Goal: Information Seeking & Learning: Learn about a topic

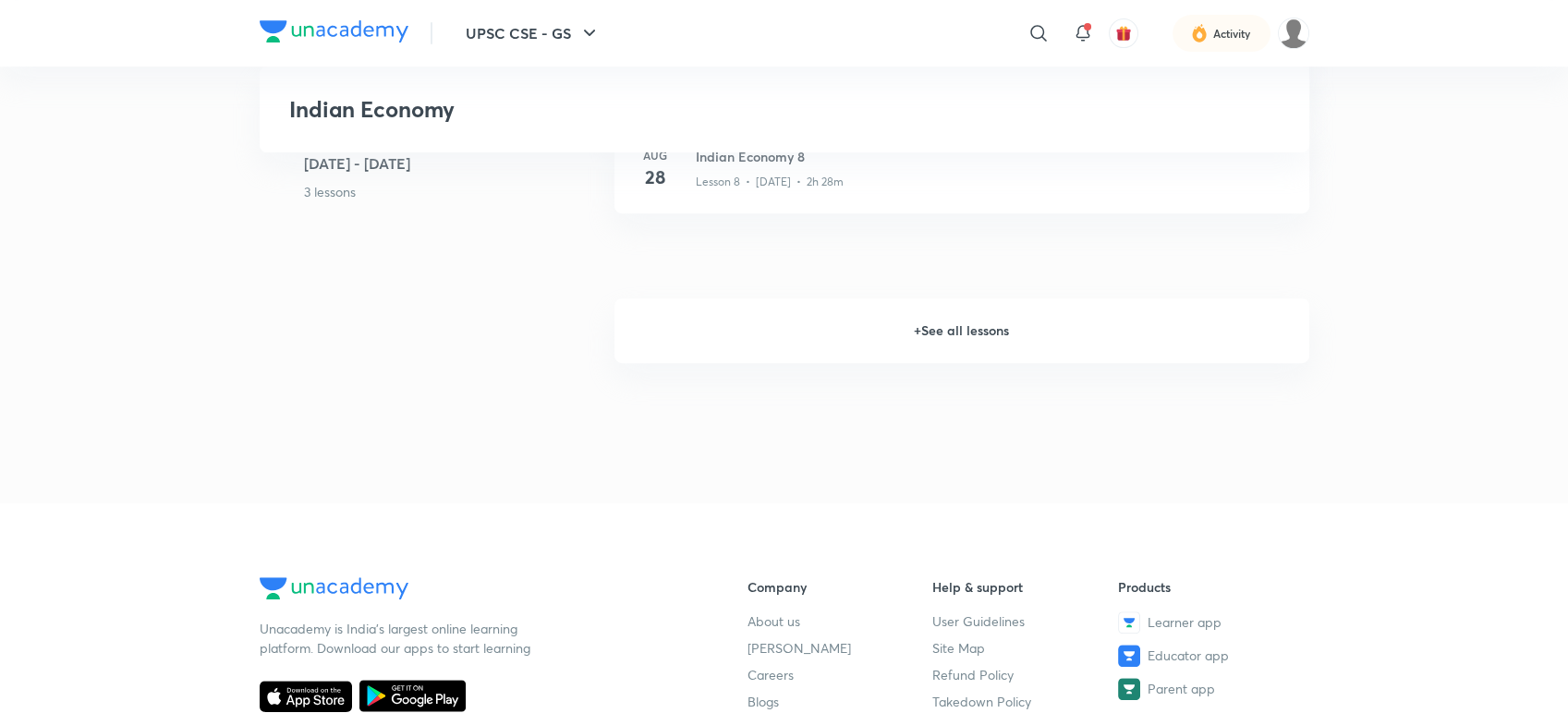
scroll to position [1605, 0]
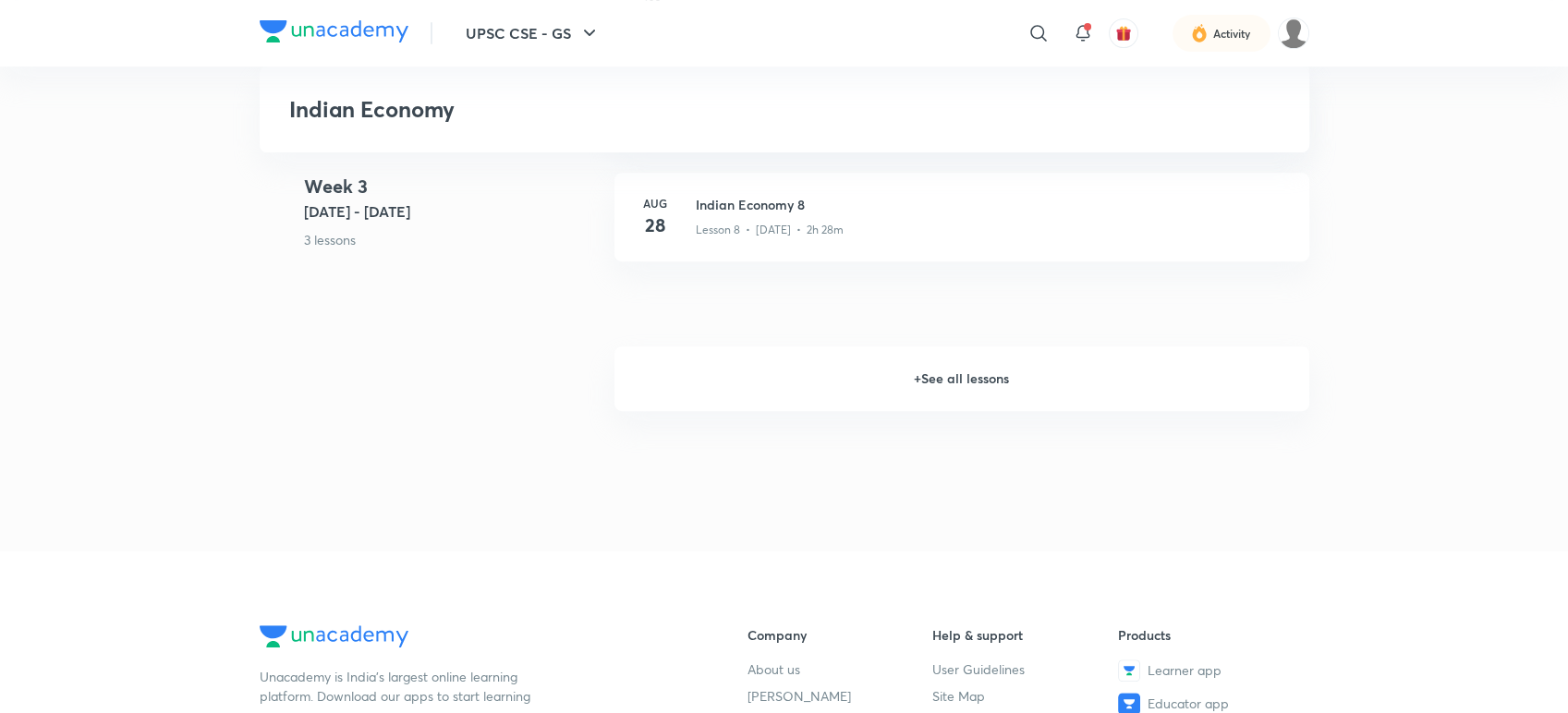
click at [985, 392] on h6 "+ See all lessons" at bounding box center [962, 378] width 695 height 65
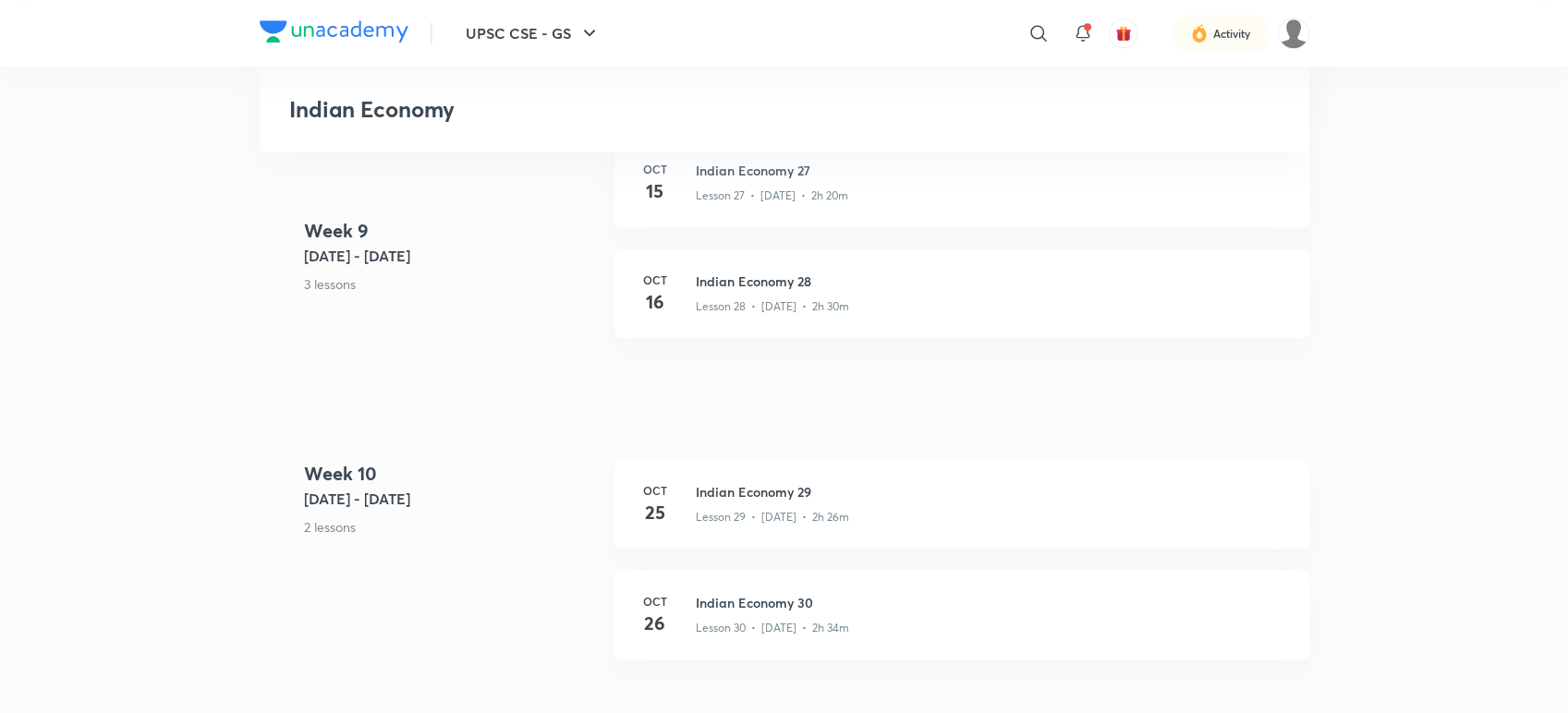
scroll to position [4338, 0]
click at [768, 290] on h3 "Indian Economy 28" at bounding box center [992, 289] width 592 height 20
